Goal: Information Seeking & Learning: Learn about a topic

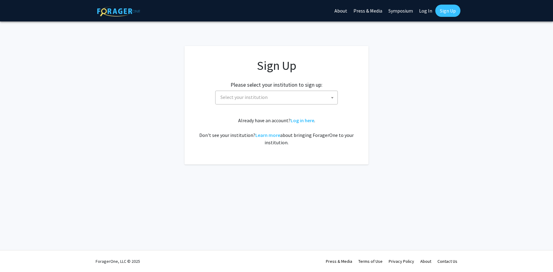
click at [273, 98] on span "Select your institution" at bounding box center [278, 97] width 120 height 13
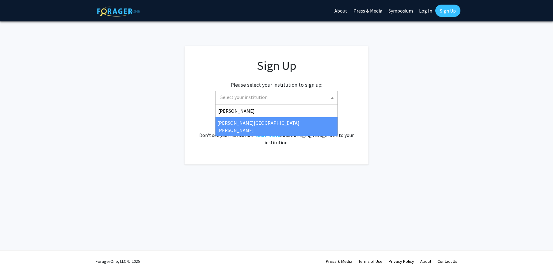
type input "john"
select select "1"
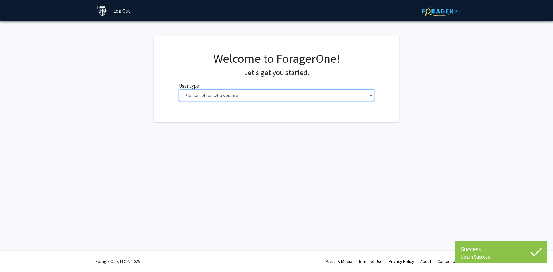
click at [222, 95] on select "Please tell us who you are Undergraduate Student Master's Student Doctoral Cand…" at bounding box center [276, 96] width 195 height 12
select select "2: masters"
click at [179, 90] on select "Please tell us who you are Undergraduate Student Master's Student Doctoral Cand…" at bounding box center [276, 96] width 195 height 12
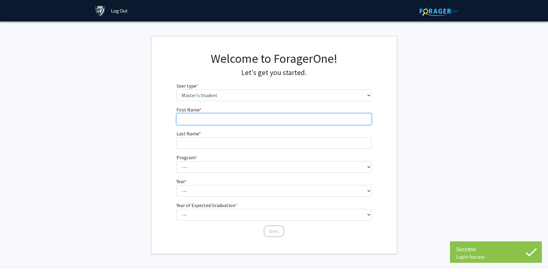
click at [230, 118] on input "First Name * required" at bounding box center [274, 119] width 195 height 12
type input "[PERSON_NAME]"
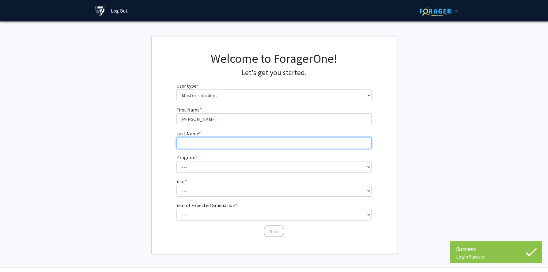
type input "[PERSON_NAME]"
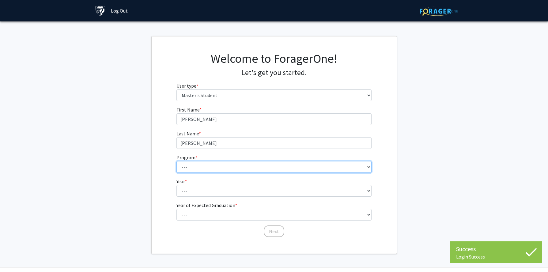
click at [233, 169] on select "--- Anatomy Education Applied and Computational Mathematics Applied Biomedical …" at bounding box center [274, 167] width 195 height 12
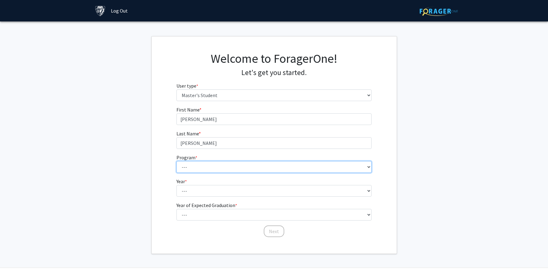
select select "39: 28"
click at [177, 161] on select "--- Anatomy Education Applied and Computational Mathematics Applied Biomedical …" at bounding box center [274, 167] width 195 height 12
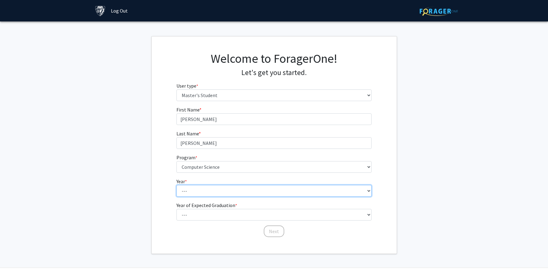
click at [232, 191] on select "--- First Year Second Year" at bounding box center [274, 191] width 195 height 12
select select "2: second_year"
click at [177, 185] on select "--- First Year Second Year" at bounding box center [274, 191] width 195 height 12
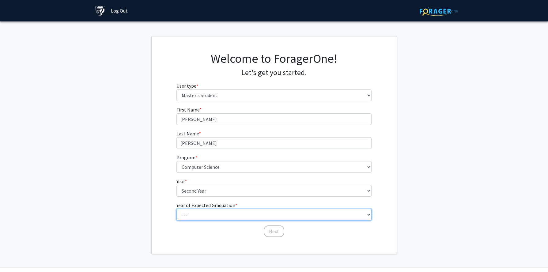
click at [237, 214] on select "--- 2025 2026 2027 2028 2029 2030 2031 2032 2033 2034" at bounding box center [274, 215] width 195 height 12
select select "3: 2027"
click at [177, 209] on select "--- 2025 2026 2027 2028 2029 2030 2031 2032 2033 2034" at bounding box center [274, 215] width 195 height 12
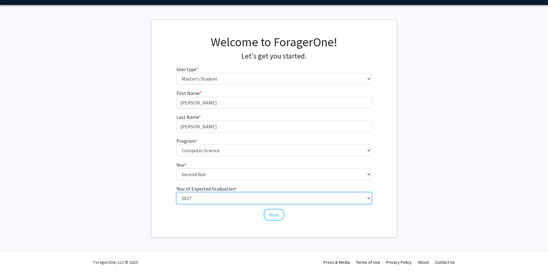
scroll to position [17, 0]
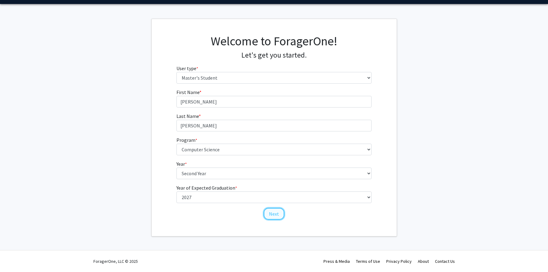
click at [278, 212] on button "Next" at bounding box center [274, 214] width 21 height 12
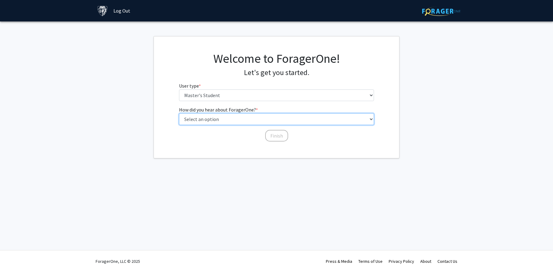
click at [254, 120] on select "Select an option Peer/student recommendation Faculty/staff recommendation Unive…" at bounding box center [276, 119] width 195 height 12
select select "3: university_website"
click at [179, 113] on select "Select an option Peer/student recommendation Faculty/staff recommendation Unive…" at bounding box center [276, 119] width 195 height 12
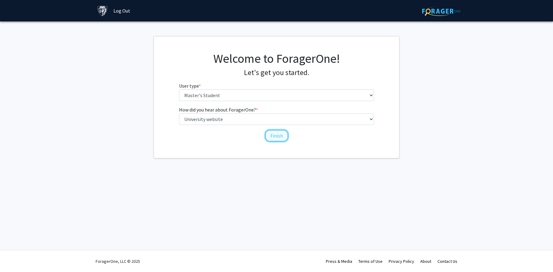
click at [275, 138] on button "Finish" at bounding box center [276, 136] width 23 height 12
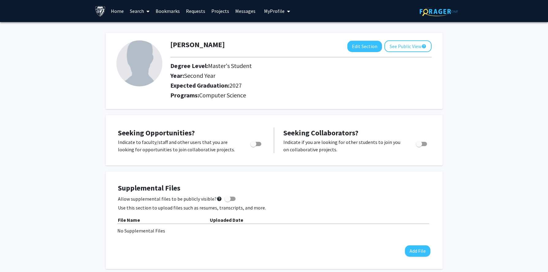
click at [134, 13] on link "Search" at bounding box center [140, 10] width 26 height 21
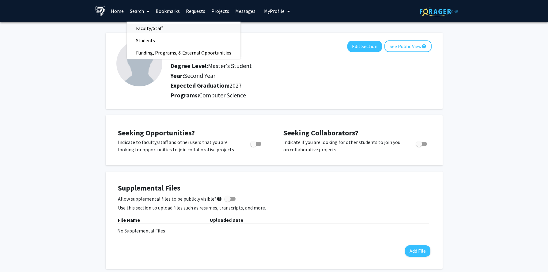
click at [140, 26] on span "Faculty/Staff" at bounding box center [149, 28] width 45 height 12
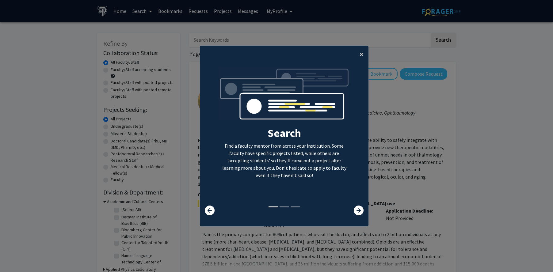
click at [355, 50] on button "×" at bounding box center [362, 54] width 14 height 17
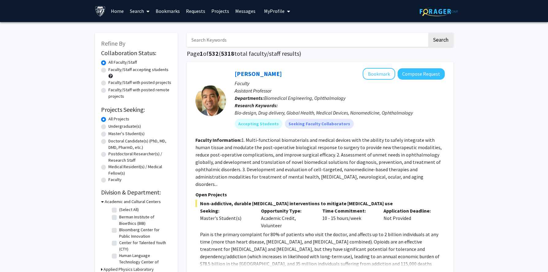
click at [133, 131] on label "Master's Student(s)" at bounding box center [127, 134] width 36 height 6
click at [112, 131] on input "Master's Student(s)" at bounding box center [111, 133] width 4 height 4
radio input "true"
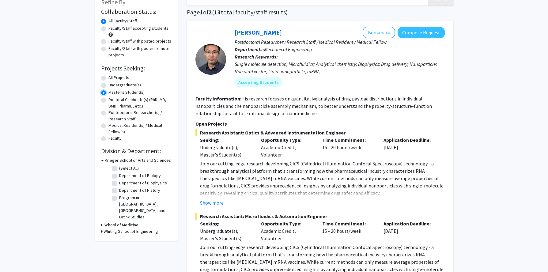
scroll to position [92, 0]
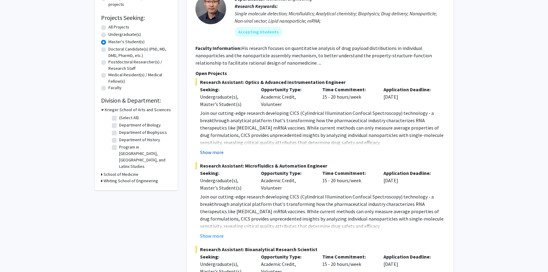
click at [216, 151] on button "Show more" at bounding box center [212, 152] width 24 height 7
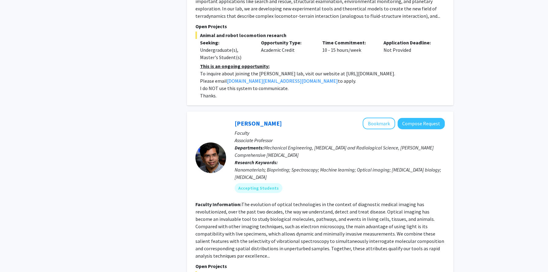
scroll to position [3012, 0]
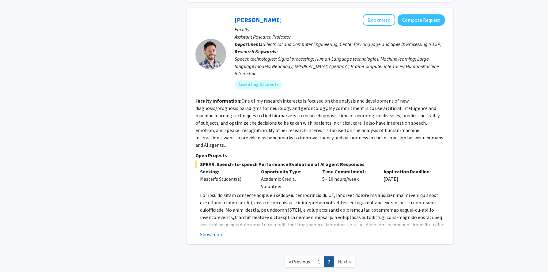
scroll to position [574, 0]
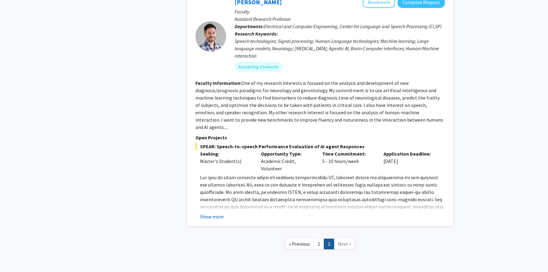
click at [216, 213] on button "Show more" at bounding box center [212, 216] width 24 height 7
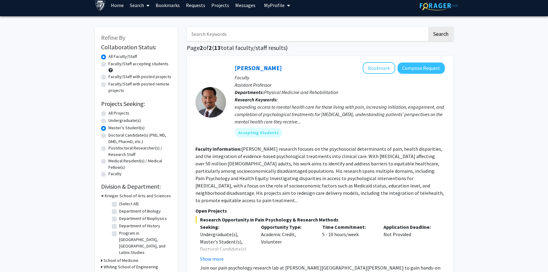
scroll to position [0, 0]
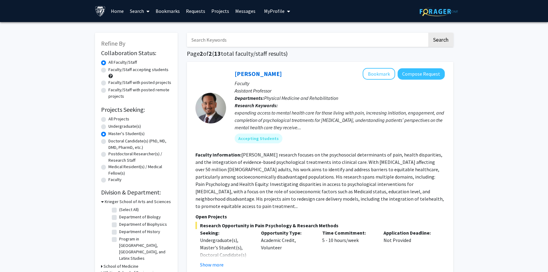
click at [145, 10] on span at bounding box center [147, 11] width 6 height 21
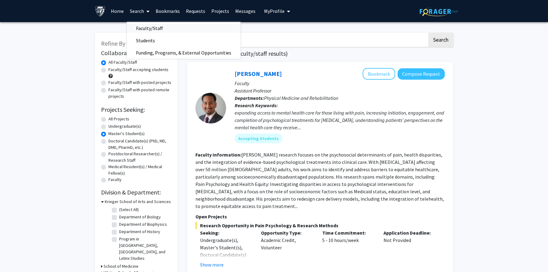
click at [162, 30] on span "Faculty/Staff" at bounding box center [149, 28] width 45 height 12
radio input "true"
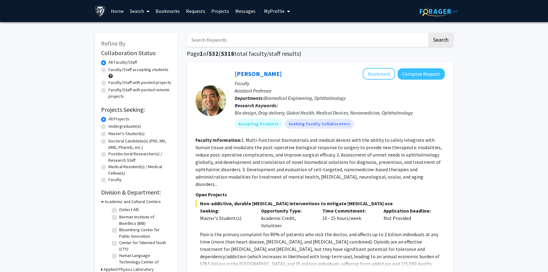
click at [214, 11] on link "Projects" at bounding box center [220, 10] width 24 height 21
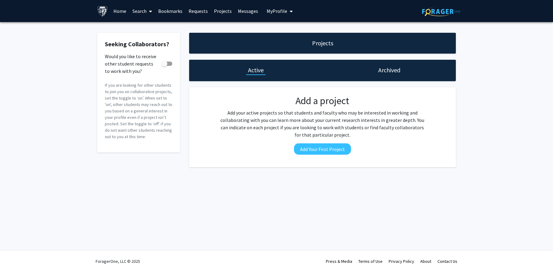
click at [106, 11] on img at bounding box center [102, 11] width 11 height 11
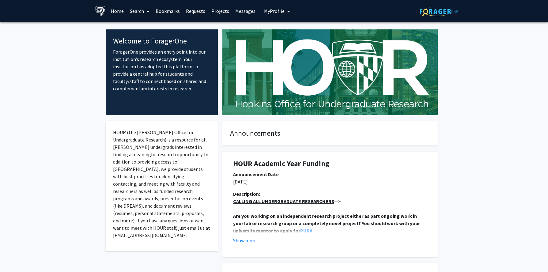
click at [224, 9] on link "Projects" at bounding box center [220, 10] width 24 height 21
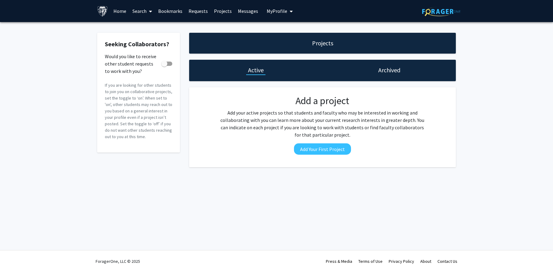
click at [486, 112] on div "Seeking Collaborators? Would you like to receive other student requests to work…" at bounding box center [276, 101] width 553 height 159
click at [432, 219] on div "Skip navigation Home Search Bookmarks Requests Projects Messages My Profile [PE…" at bounding box center [276, 136] width 553 height 272
click at [117, 10] on link "Home" at bounding box center [119, 10] width 19 height 21
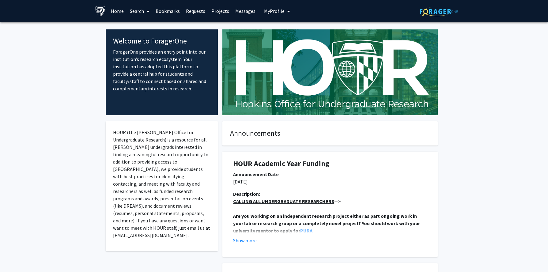
click at [223, 10] on link "Projects" at bounding box center [220, 10] width 24 height 21
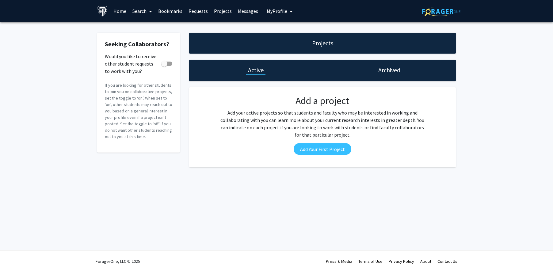
click at [265, 16] on button "My Profile" at bounding box center [280, 11] width 30 height 22
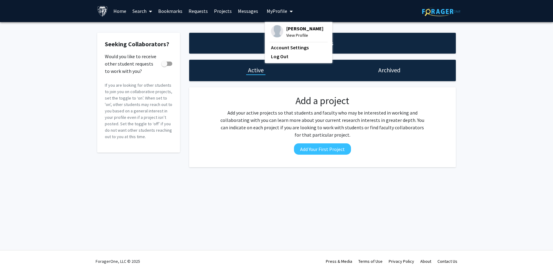
click at [245, 17] on link "Messages" at bounding box center [248, 10] width 26 height 21
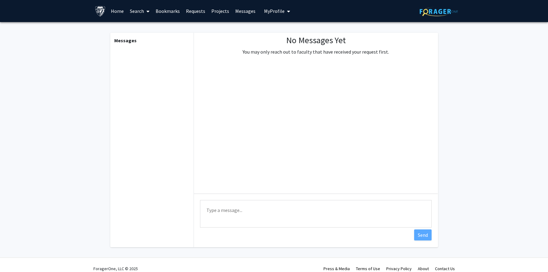
click at [109, 8] on link "Home" at bounding box center [117, 10] width 19 height 21
